Goal: Task Accomplishment & Management: Manage account settings

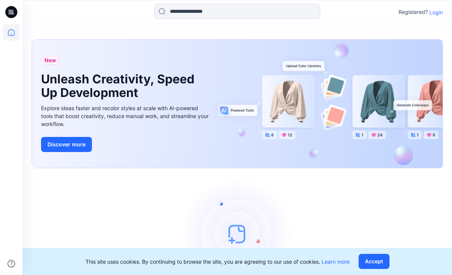
click at [434, 12] on p "Login" at bounding box center [437, 12] width 14 height 8
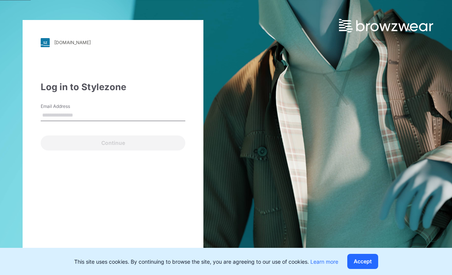
click at [59, 116] on input "Email Address" at bounding box center [113, 115] width 145 height 11
type input "**********"
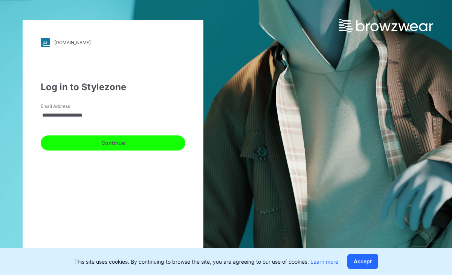
click at [84, 144] on button "Continue" at bounding box center [113, 142] width 145 height 15
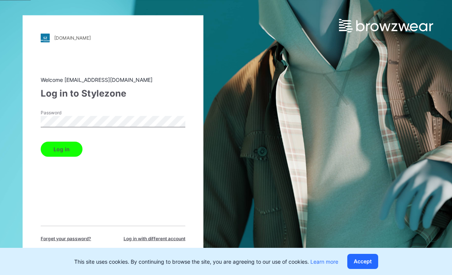
click at [41, 141] on button "Log in" at bounding box center [62, 148] width 42 height 15
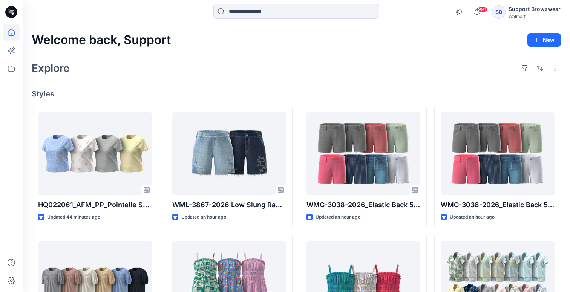
click at [452, 10] on div "SB" at bounding box center [499, 12] width 14 height 14
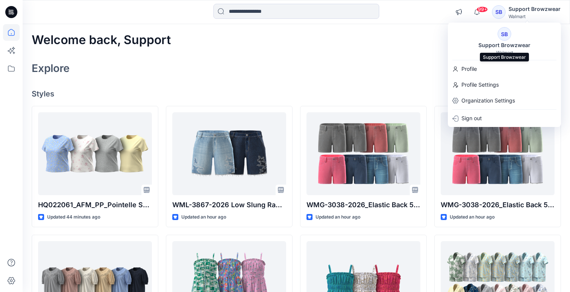
click at [452, 41] on div "Support Browzwear" at bounding box center [504, 45] width 61 height 9
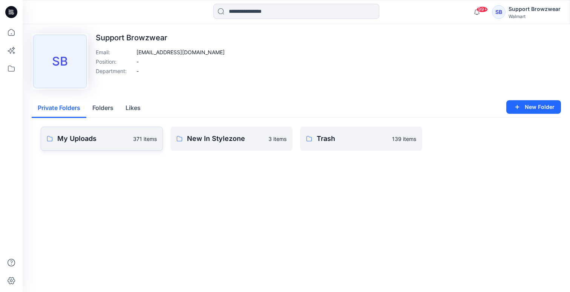
click at [99, 141] on p "My Uploads" at bounding box center [92, 138] width 71 height 11
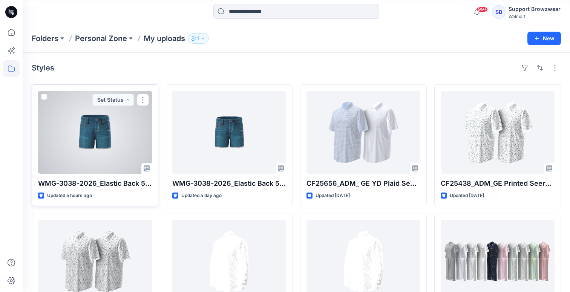
click at [72, 142] on div at bounding box center [95, 132] width 114 height 83
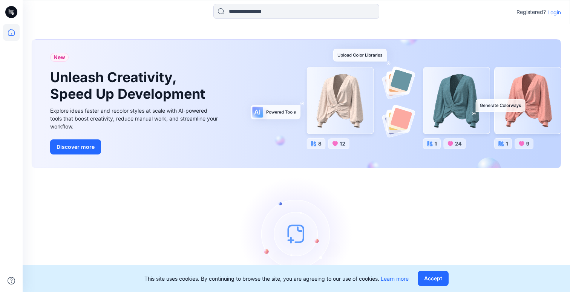
click at [552, 11] on p "Login" at bounding box center [554, 12] width 14 height 8
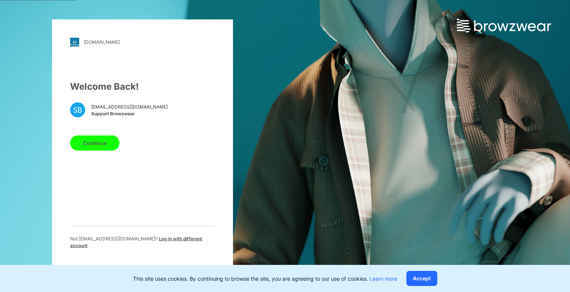
click at [98, 149] on button "Continue" at bounding box center [94, 142] width 49 height 15
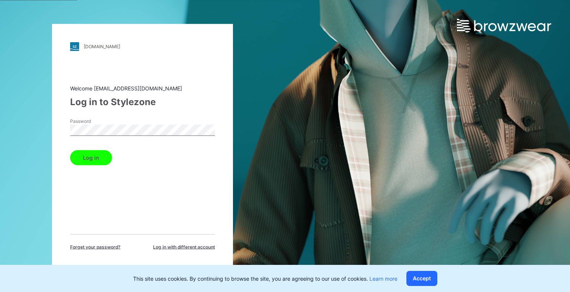
click at [70, 150] on button "Log in" at bounding box center [91, 157] width 42 height 15
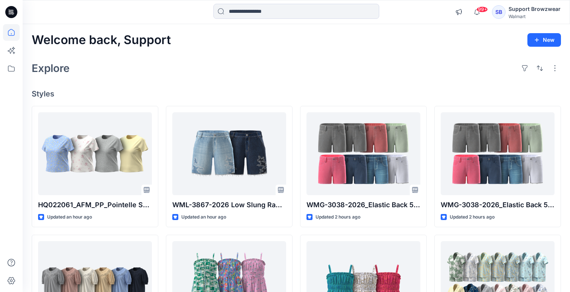
click at [510, 14] on div "Walmart" at bounding box center [534, 17] width 52 height 6
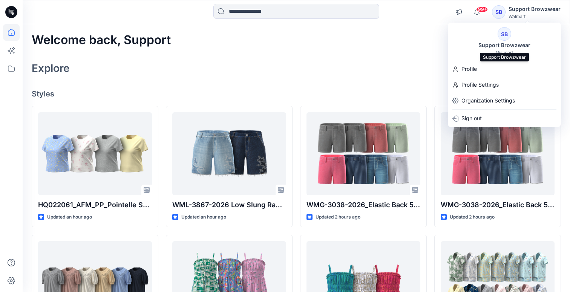
click at [501, 44] on div "Support Browzwear" at bounding box center [504, 45] width 61 height 9
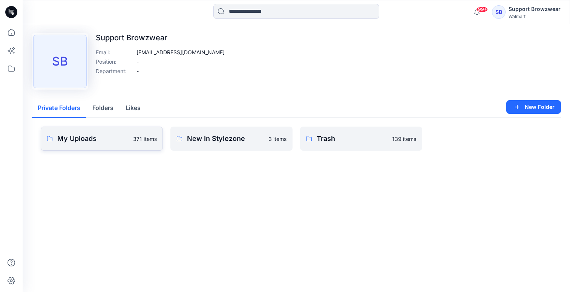
click at [90, 140] on p "My Uploads" at bounding box center [92, 138] width 71 height 11
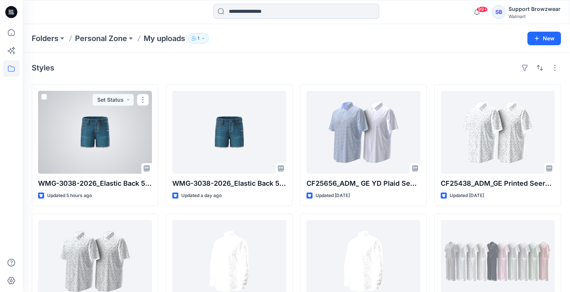
click at [90, 140] on div at bounding box center [95, 132] width 114 height 83
